Goal: Task Accomplishment & Management: Use online tool/utility

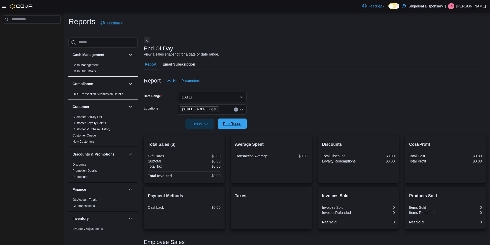
click at [241, 125] on span "Run Report" at bounding box center [232, 124] width 23 height 10
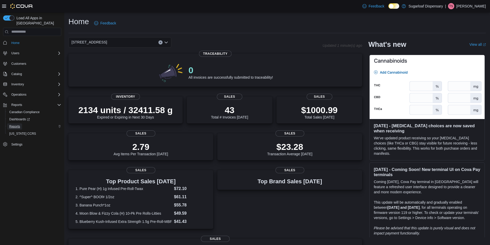
click at [17, 124] on span "Reports" at bounding box center [14, 126] width 11 height 4
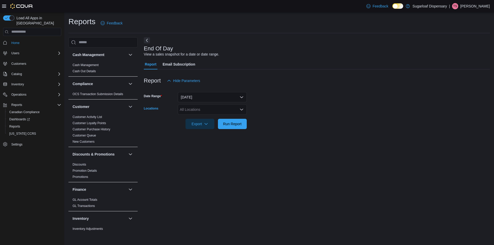
drag, startPoint x: 217, startPoint y: 109, endPoint x: 262, endPoint y: 114, distance: 45.0
click at [216, 108] on div "All Locations" at bounding box center [212, 109] width 69 height 10
click at [217, 132] on span "[STREET_ADDRESS]" at bounding box center [206, 133] width 35 height 5
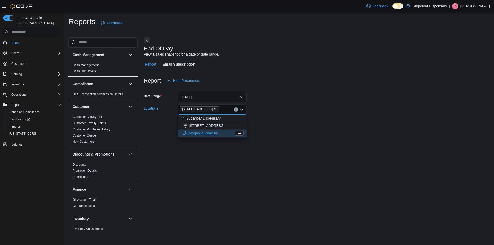
drag, startPoint x: 329, startPoint y: 124, endPoint x: 278, endPoint y: 124, distance: 50.1
click at [328, 123] on form "Date Range Today Locations 411 N Commercial St. Combo box. Selected. 411 N Comm…" at bounding box center [317, 107] width 346 height 43
click at [228, 123] on span "Run Report" at bounding box center [232, 123] width 19 height 5
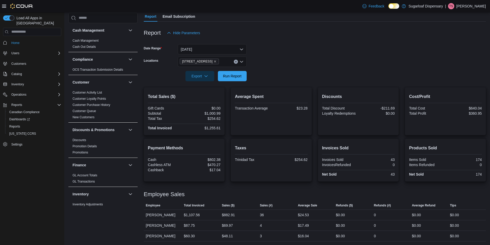
scroll to position [48, 0]
